Goal: Navigation & Orientation: Find specific page/section

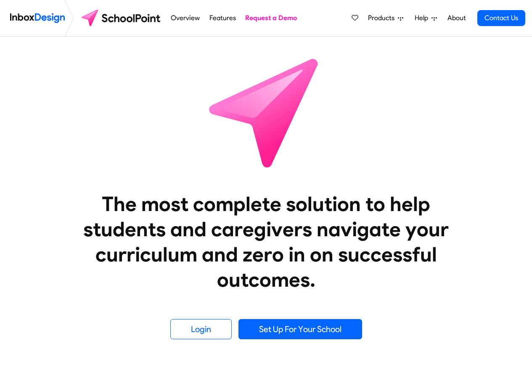
scroll to position [303, 0]
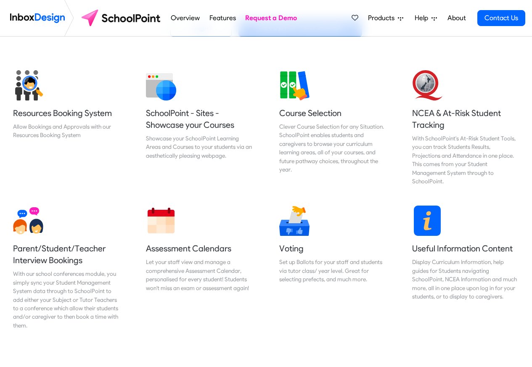
click at [392, 20] on span "Products" at bounding box center [383, 18] width 30 height 10
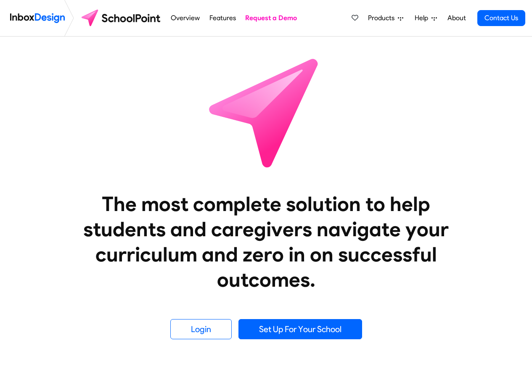
scroll to position [303, 0]
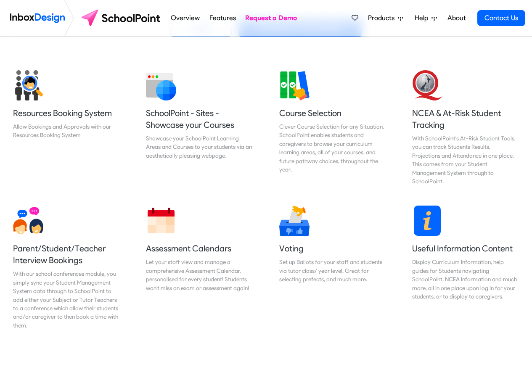
click at [379, 21] on span "Products" at bounding box center [383, 18] width 30 height 10
